Goal: Transaction & Acquisition: Purchase product/service

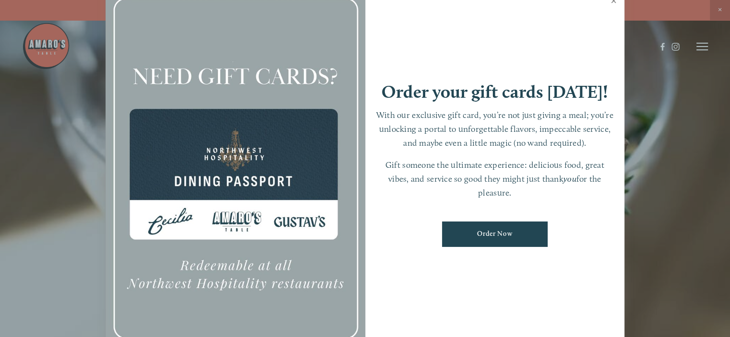
click at [612, 2] on link "Close" at bounding box center [613, 1] width 19 height 27
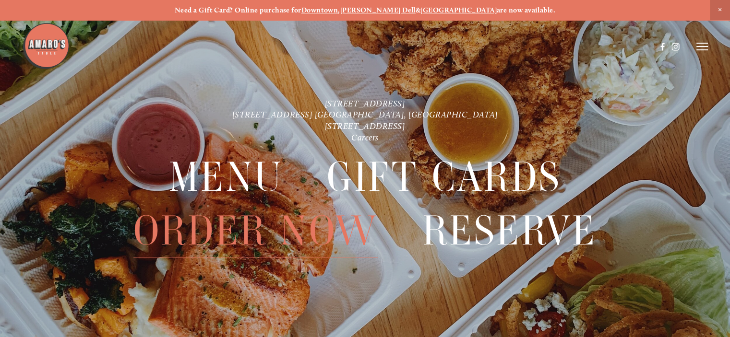
click at [219, 239] on span "Order Now" at bounding box center [255, 230] width 245 height 53
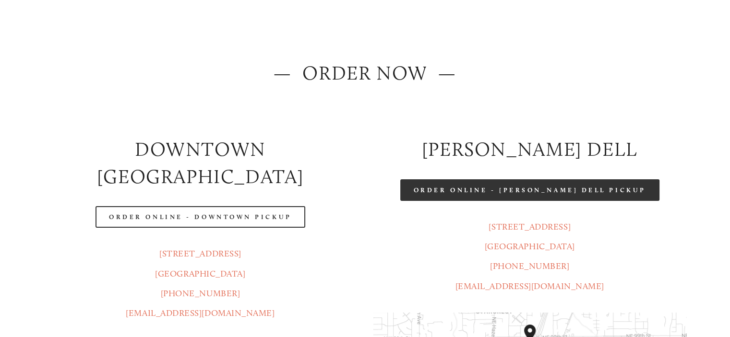
scroll to position [96, 0]
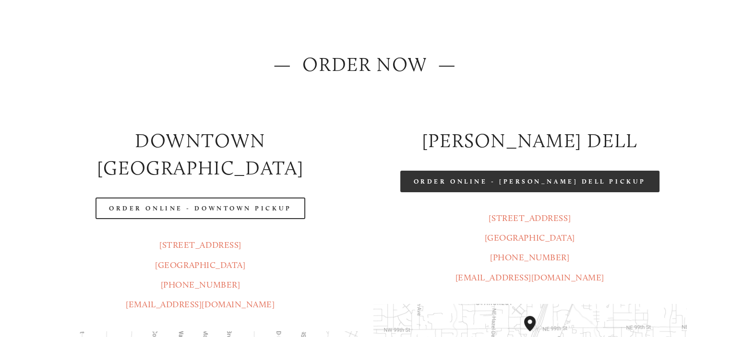
click at [490, 183] on link "Order Online - [PERSON_NAME] Dell Pickup" at bounding box center [529, 182] width 259 height 22
